Goal: Task Accomplishment & Management: Manage account settings

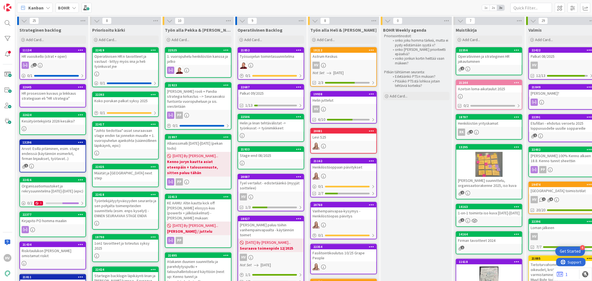
click at [70, 7] on div "BOHR" at bounding box center [66, 8] width 23 height 10
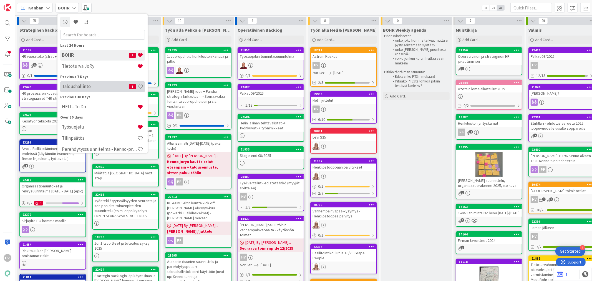
click at [79, 87] on h4 "Taloushallinto" at bounding box center [95, 87] width 67 height 6
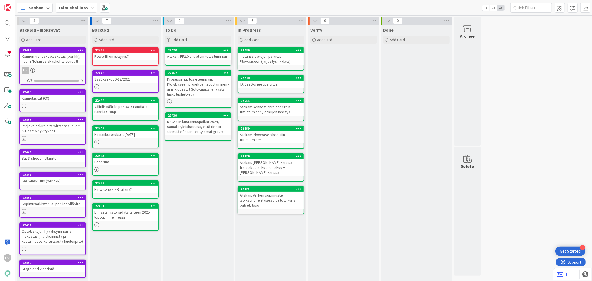
click at [262, 159] on div "Atakan: [PERSON_NAME] kanssa transaktiolaskut heinäkuu + [PERSON_NAME] kanssa" at bounding box center [270, 167] width 65 height 17
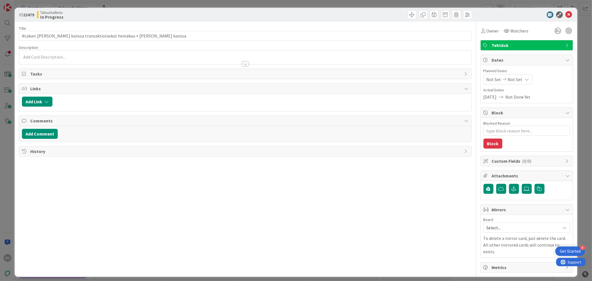
type textarea "x"
click at [244, 64] on div at bounding box center [245, 64] width 6 height 4
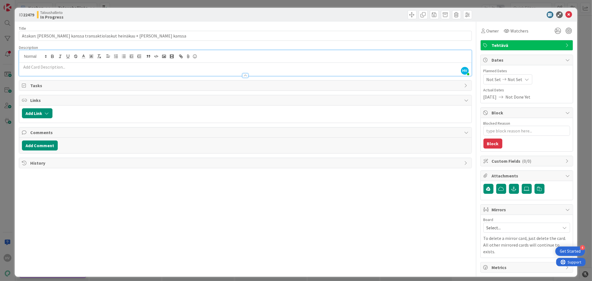
click at [78, 69] on p at bounding box center [245, 67] width 446 height 6
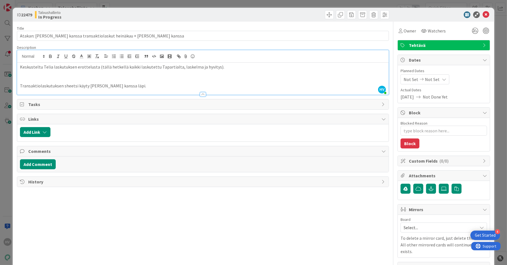
click at [27, 73] on p at bounding box center [203, 73] width 367 height 6
click at [99, 74] on p "Tapiolla oli jo työstetty Grana" at bounding box center [203, 73] width 367 height 6
click at [156, 73] on p "Tapiolla oli jo työstetty Grana" at bounding box center [203, 73] width 367 height 6
click at [211, 70] on p "Tapiolla oli jo työstetty Grana" at bounding box center [203, 73] width 367 height 6
click at [79, 73] on p "Tapiolla oli jo työstetty Grana" at bounding box center [203, 73] width 367 height 6
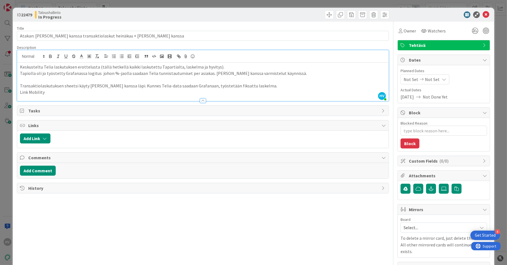
click at [53, 92] on p "Link Mobility" at bounding box center [203, 92] width 367 height 6
click at [258, 84] on p "Transaktiolaskutuksen sheetsi käyty [PERSON_NAME] kanssa läpi. Kunnes Telia-dat…" at bounding box center [203, 86] width 367 height 6
click at [483, 13] on icon at bounding box center [486, 14] width 7 height 7
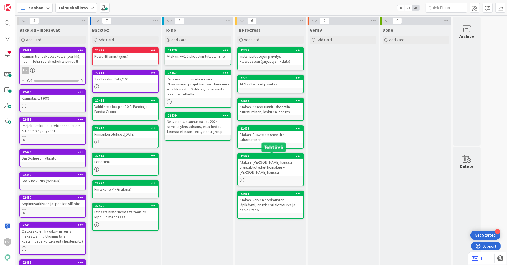
click at [261, 156] on div "22479" at bounding box center [272, 156] width 63 height 4
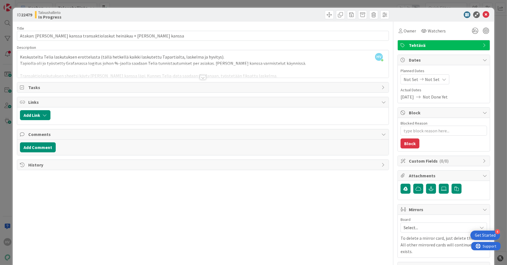
click at [31, 86] on span "Tasks" at bounding box center [203, 87] width 351 height 7
type textarea "x"
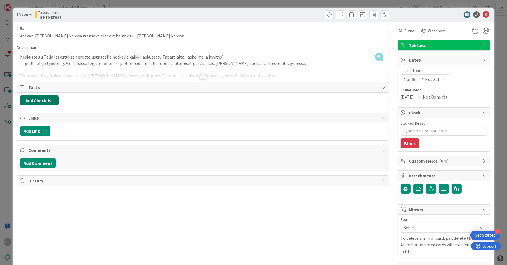
click at [52, 100] on button "Add Checklist" at bounding box center [39, 100] width 39 height 10
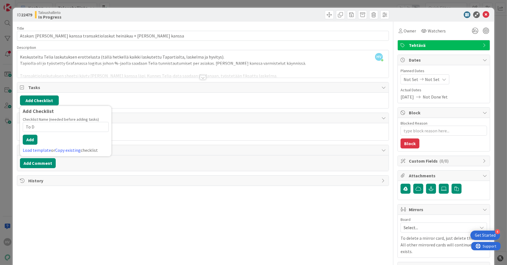
type input "To Do"
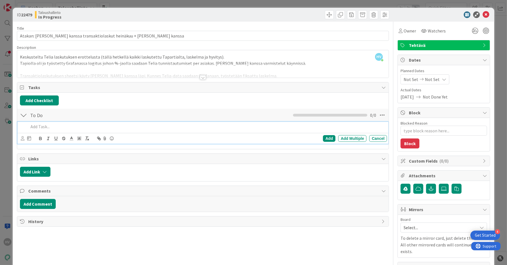
type textarea "x"
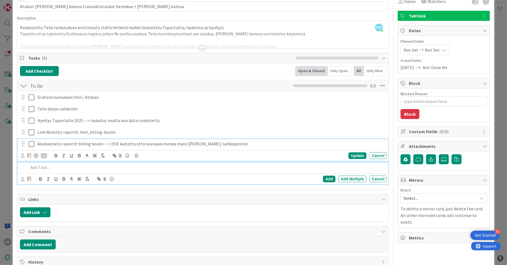
scroll to position [29, 0]
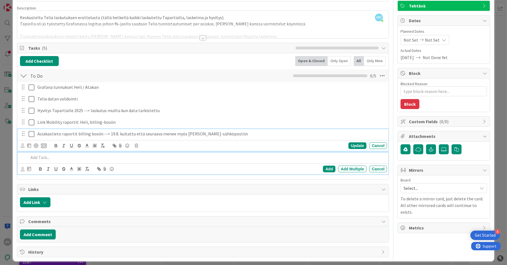
click at [31, 145] on div "Asiakastieto raportit billing boxiin --> 19.8. kuitattu että seuraava menee myö…" at bounding box center [203, 140] width 372 height 22
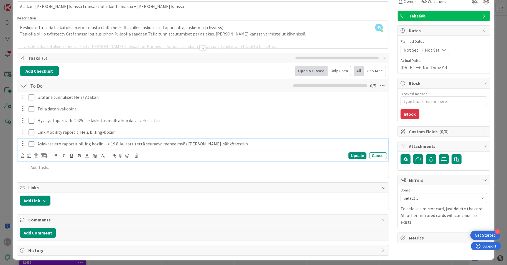
click at [31, 144] on icon at bounding box center [33, 144] width 8 height 7
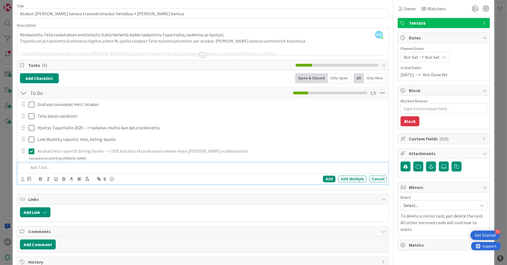
click at [46, 170] on div "Add Add Multiple Cancel" at bounding box center [203, 174] width 372 height 22
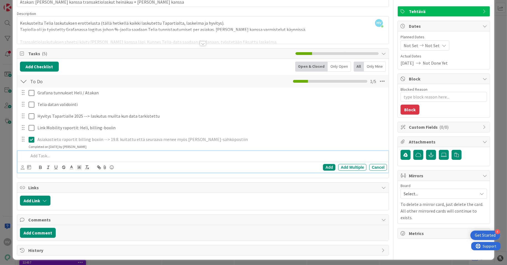
click at [56, 154] on p at bounding box center [207, 156] width 357 height 6
click at [114, 155] on p at bounding box center [207, 156] width 357 height 6
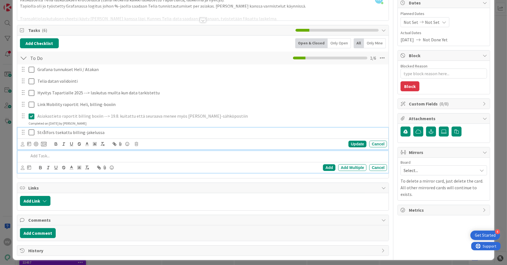
click at [33, 145] on div "Strålfors tsekattu billing-jakelussa Update Cancel" at bounding box center [203, 139] width 372 height 22
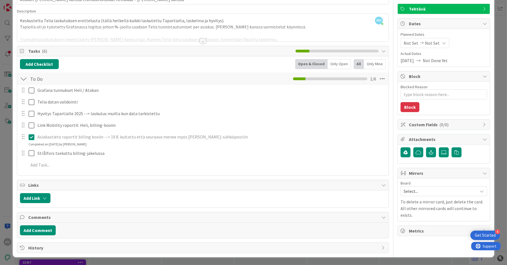
scroll to position [34, 0]
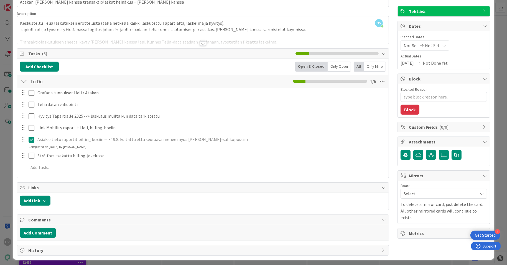
type textarea "x"
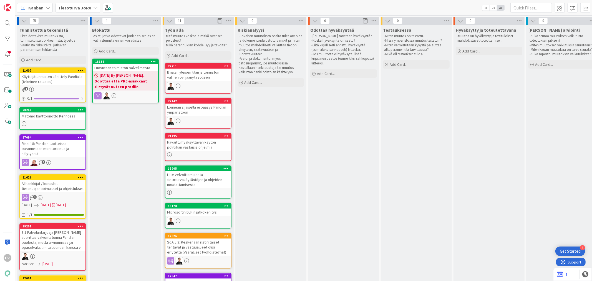
click at [53, 180] on div "Alihankkijat / konsultit - tietosuojasopimukset ja ohjeistukset" at bounding box center [52, 186] width 65 height 12
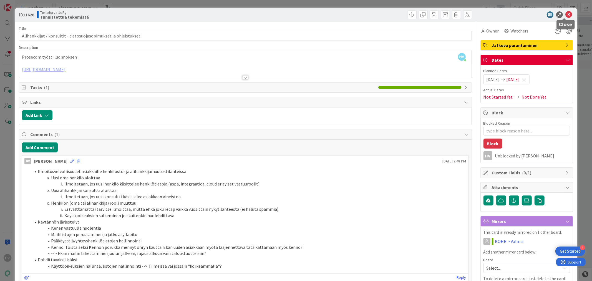
click at [565, 16] on icon at bounding box center [568, 14] width 7 height 7
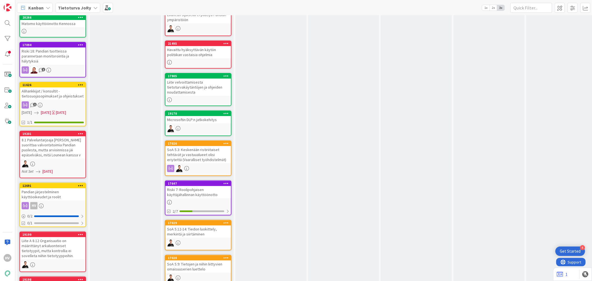
click at [54, 188] on div "Pandian järjestelminen käyttöoikeudet ja roolit" at bounding box center [52, 194] width 65 height 12
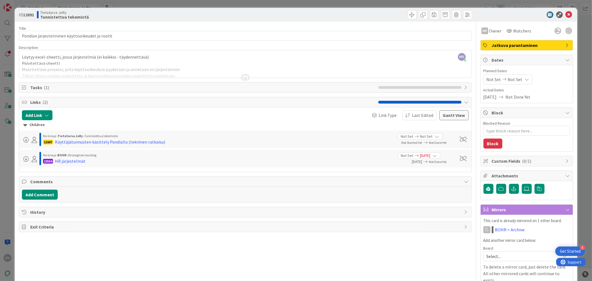
click at [243, 77] on div at bounding box center [245, 77] width 6 height 4
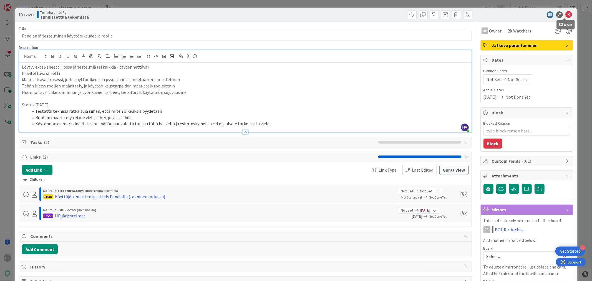
click at [565, 12] on icon at bounding box center [568, 14] width 7 height 7
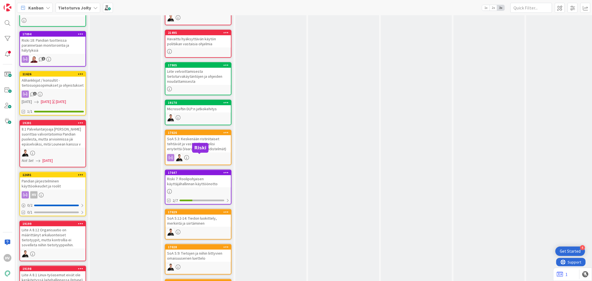
scroll to position [92, 0]
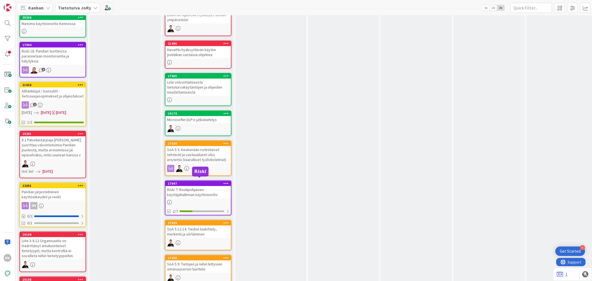
click at [195, 181] on div "17647" at bounding box center [199, 183] width 63 height 4
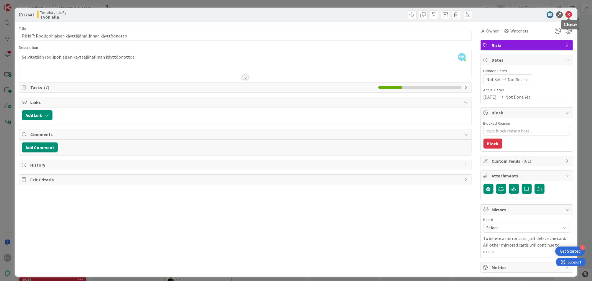
click at [569, 15] on icon at bounding box center [568, 14] width 7 height 7
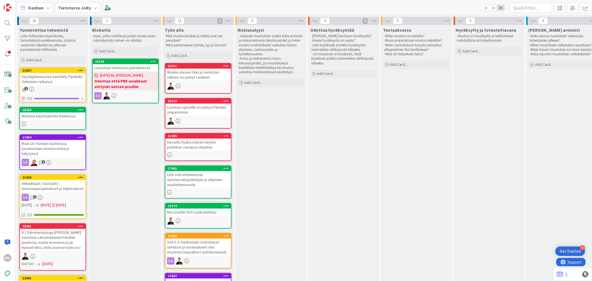
click at [48, 74] on div "Käyttäjätunnusten käsittely Pandialla (tekninen ratkaisu)" at bounding box center [52, 79] width 65 height 12
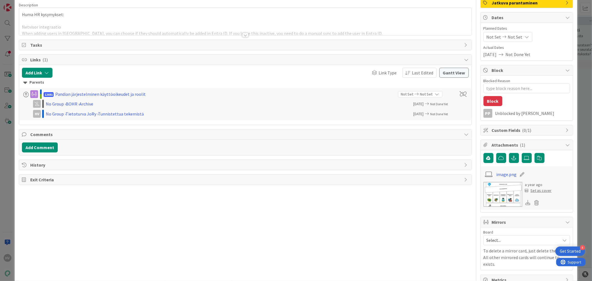
type textarea "x"
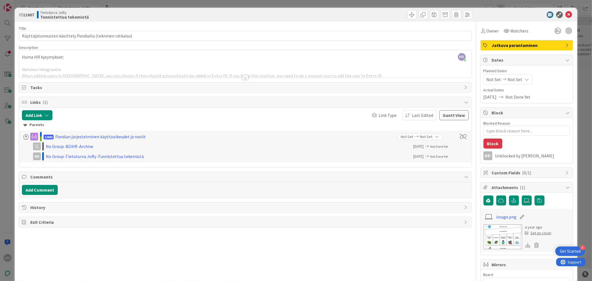
click at [242, 76] on div at bounding box center [245, 77] width 6 height 4
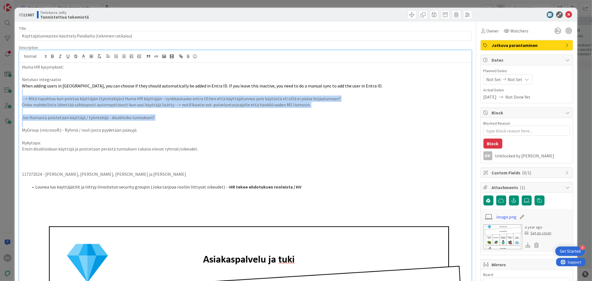
drag, startPoint x: 30, startPoint y: 93, endPoint x: 193, endPoint y: 121, distance: 165.5
copy div "--> Mitä tapahtuu kun poistaa käyttäjän (työntekijän) Huma HR käyttäjän - synkk…"
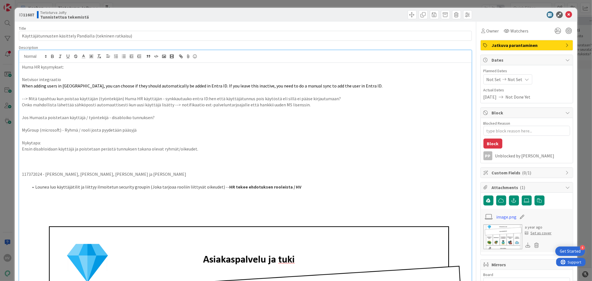
click at [213, 150] on p "Ensin disabloidaan käyttäjä ja poistetaan perästä tunnuksen takana olevat ryhmä…" at bounding box center [245, 149] width 446 height 6
